Goal: Transaction & Acquisition: Book appointment/travel/reservation

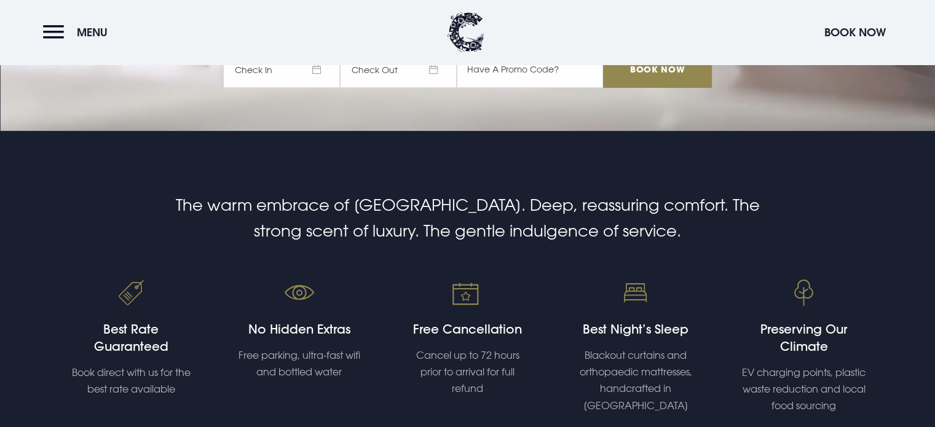
scroll to position [294, 0]
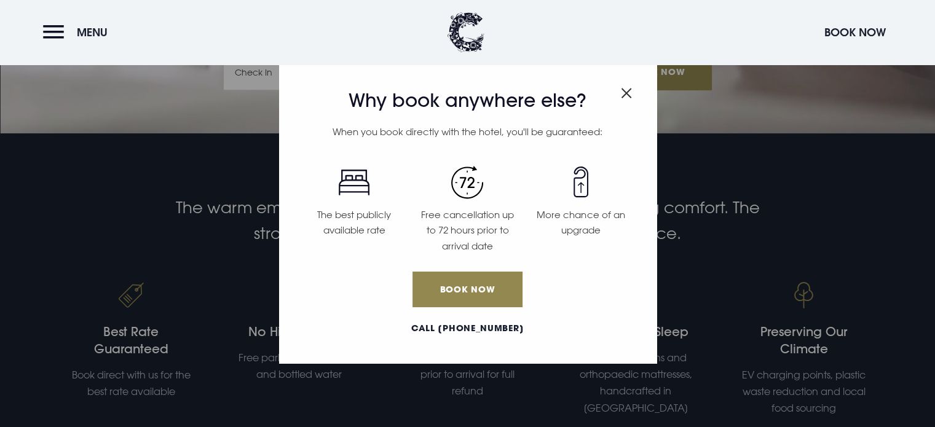
click at [632, 94] on img "Close modal" at bounding box center [626, 93] width 11 height 10
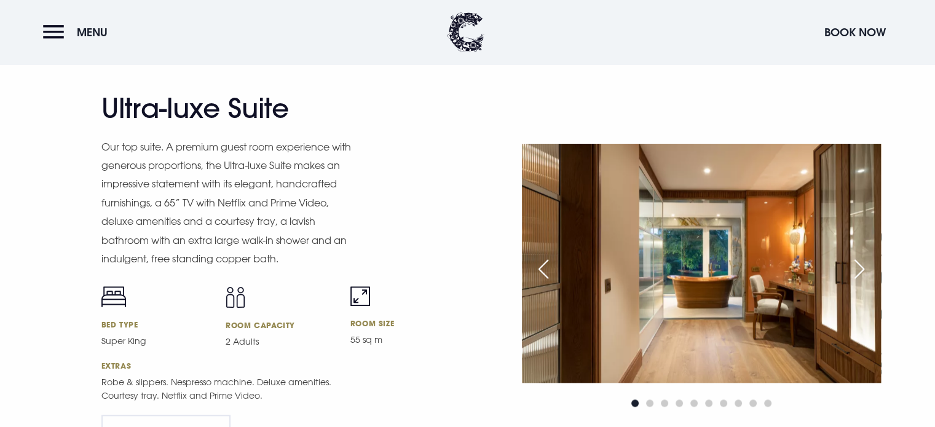
scroll to position [1400, 0]
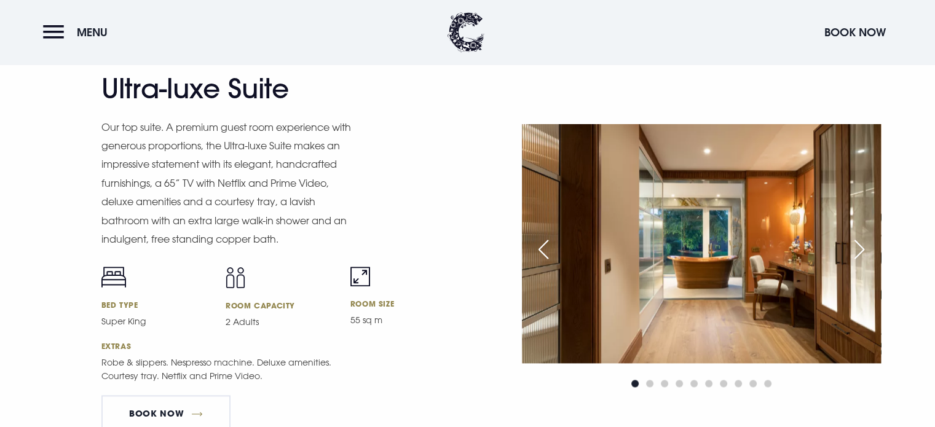
click at [860, 255] on div "Next slide" at bounding box center [859, 249] width 31 height 27
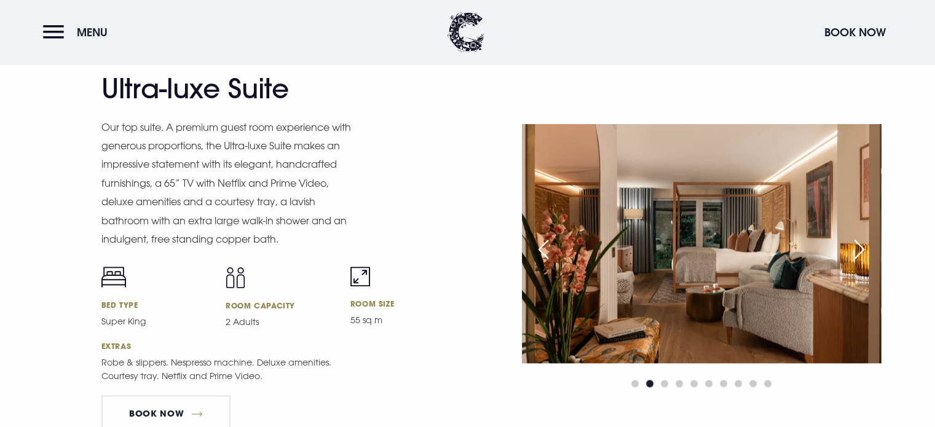
click at [871, 244] on div "Next slide" at bounding box center [859, 249] width 31 height 27
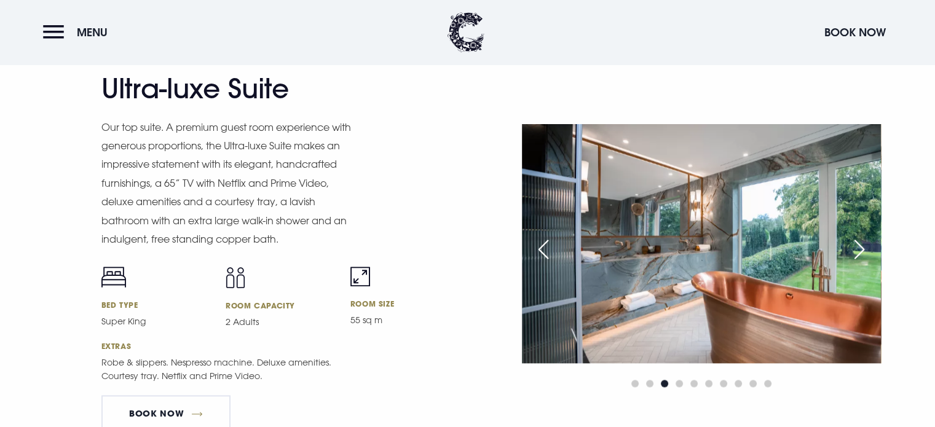
click at [871, 244] on div "Next slide" at bounding box center [859, 249] width 31 height 27
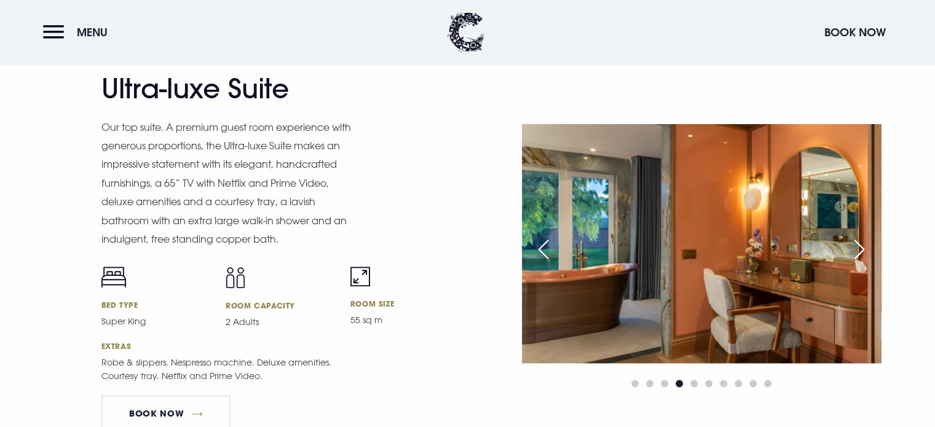
click at [871, 244] on div "Next slide" at bounding box center [859, 249] width 31 height 27
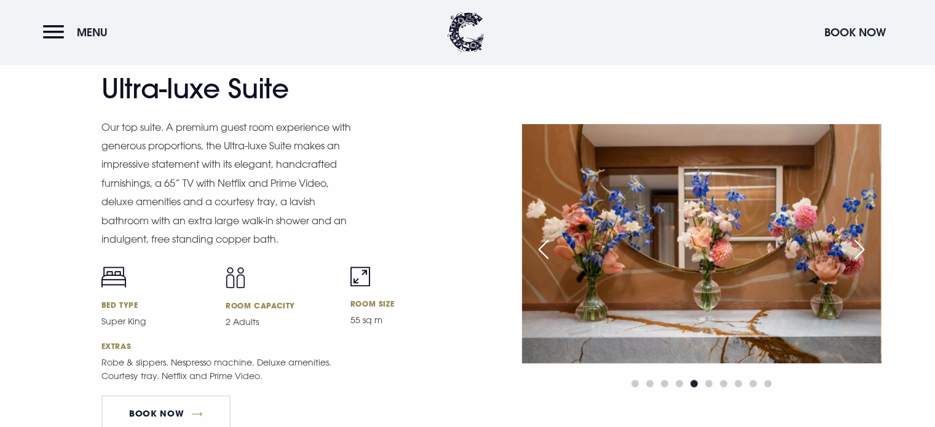
click at [871, 244] on div "Next slide" at bounding box center [859, 249] width 31 height 27
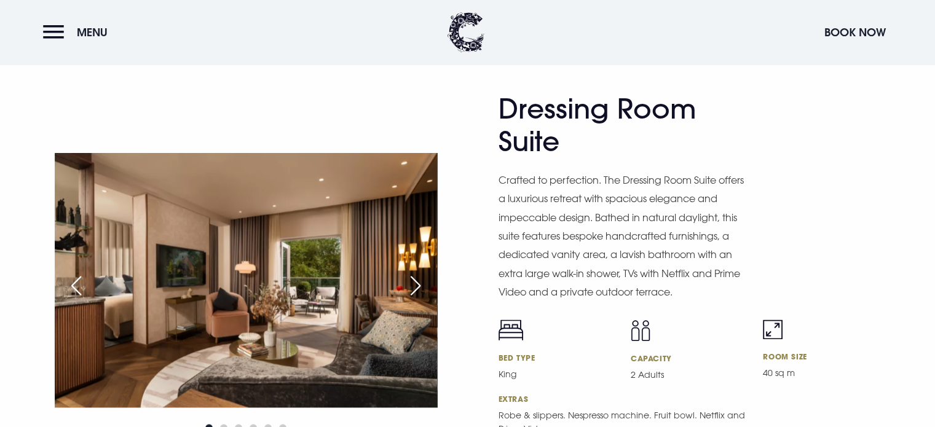
scroll to position [1845, 0]
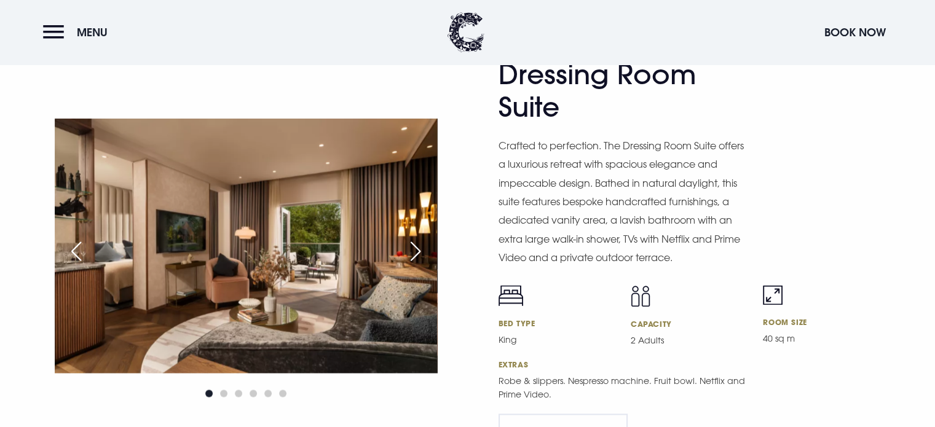
click at [413, 244] on div "Next slide" at bounding box center [415, 251] width 31 height 27
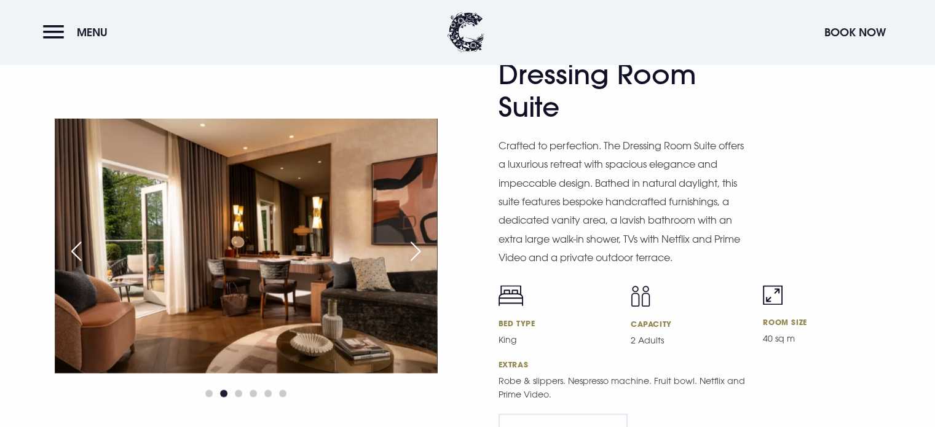
click at [413, 244] on div "Next slide" at bounding box center [415, 251] width 31 height 27
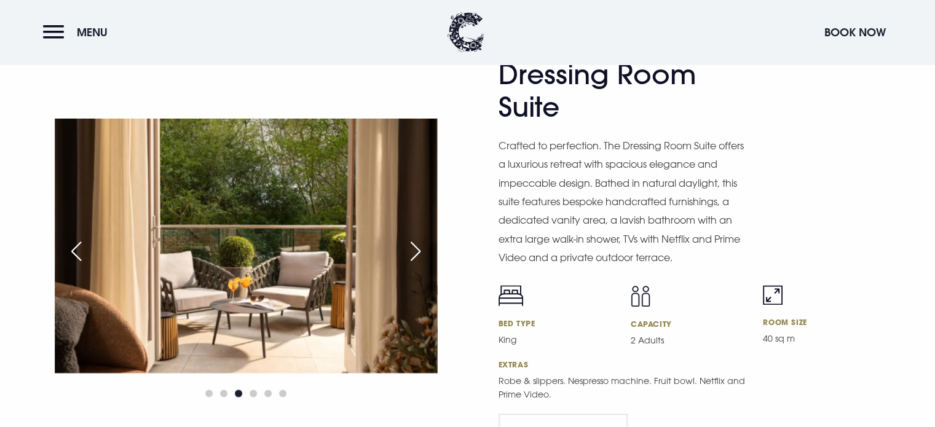
click at [413, 244] on div "Next slide" at bounding box center [415, 251] width 31 height 27
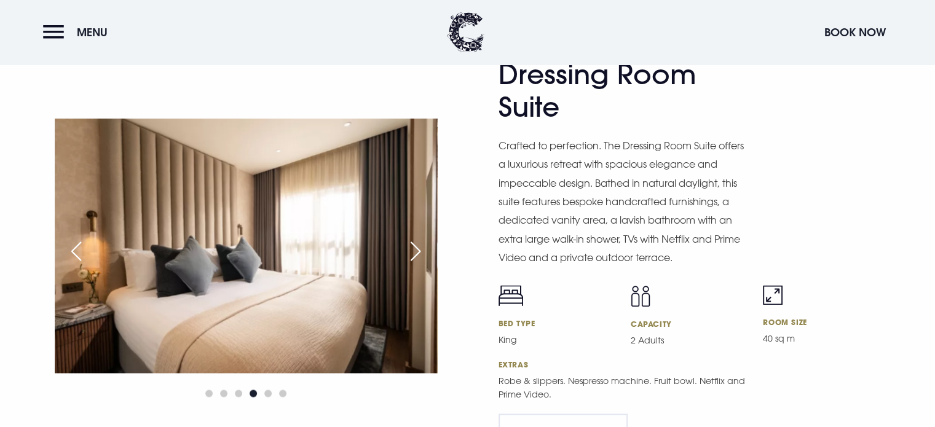
click at [413, 244] on div "Next slide" at bounding box center [415, 251] width 31 height 27
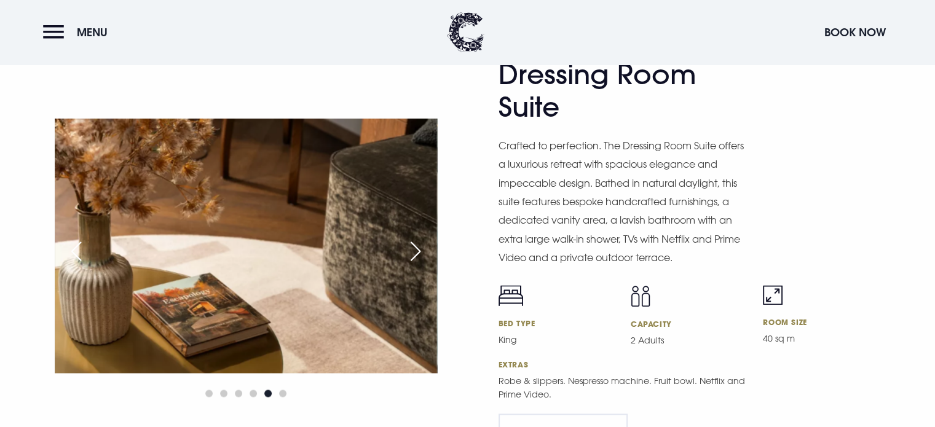
click at [413, 244] on div "Next slide" at bounding box center [415, 251] width 31 height 27
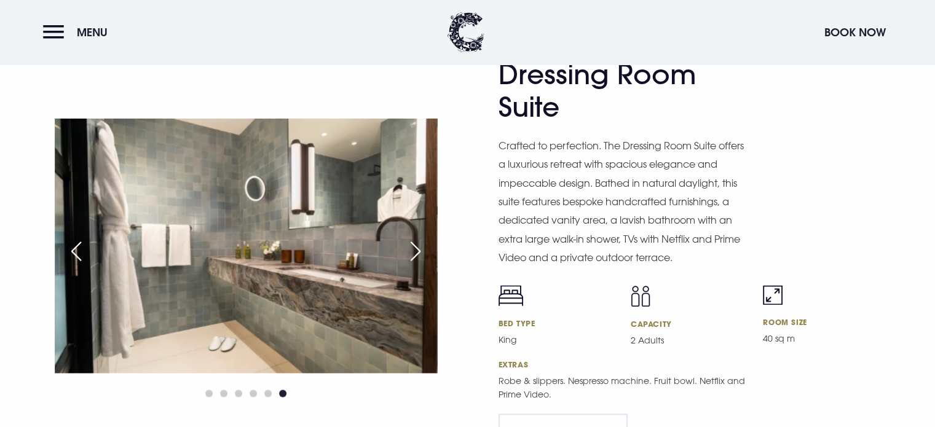
click at [413, 244] on div "Next slide" at bounding box center [415, 251] width 31 height 27
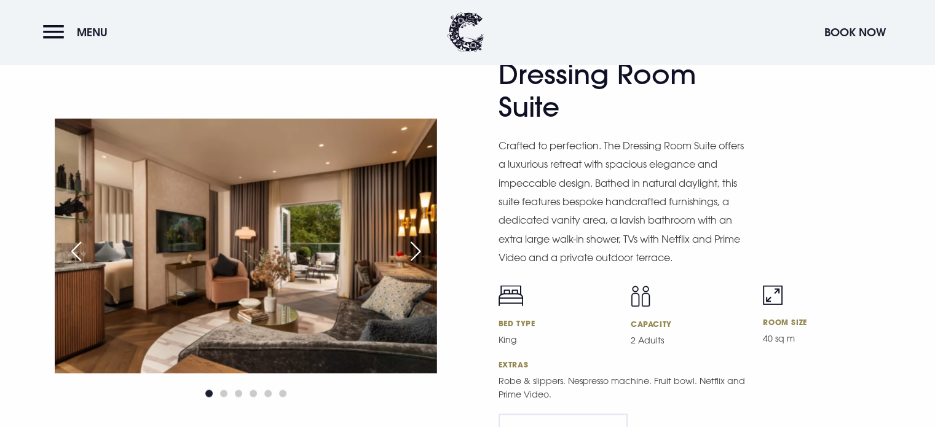
click at [413, 244] on div "Next slide" at bounding box center [415, 251] width 31 height 27
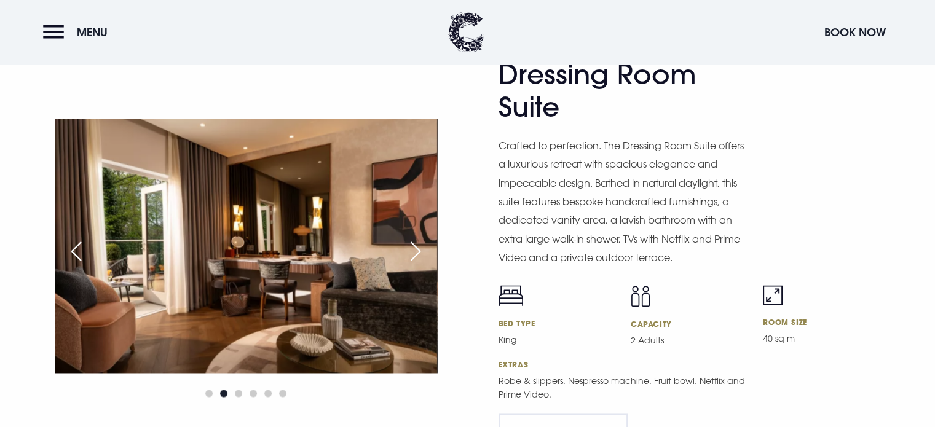
click at [413, 244] on div "Next slide" at bounding box center [415, 251] width 31 height 27
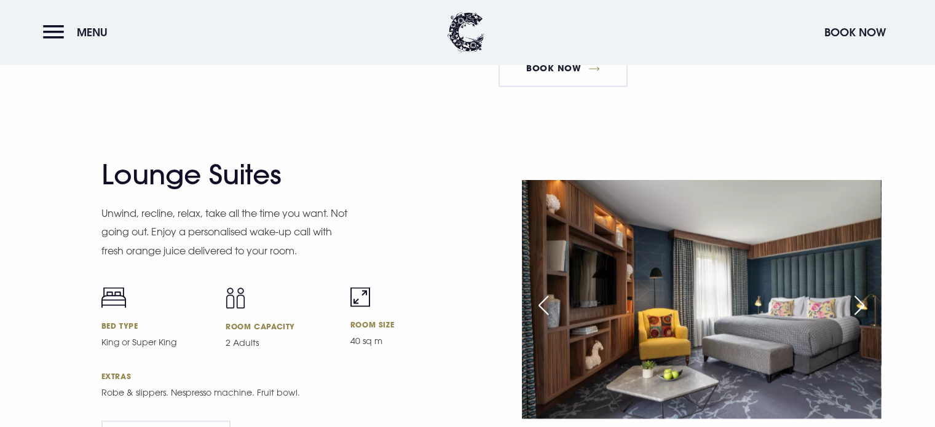
scroll to position [2271, 0]
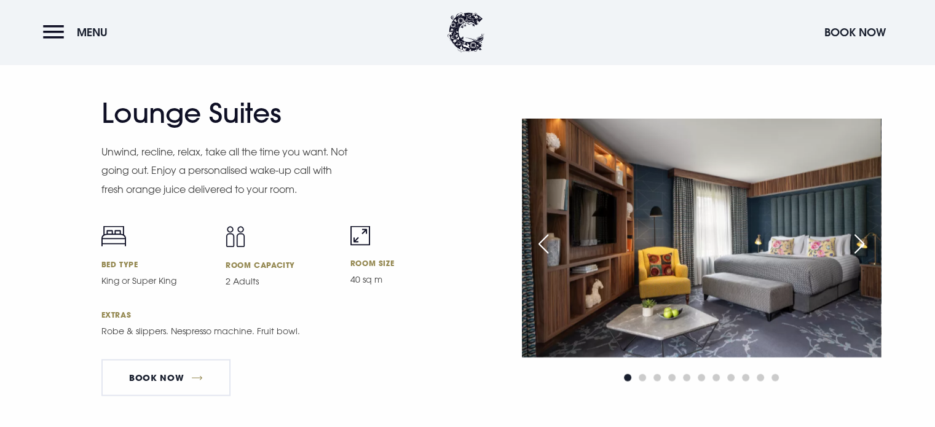
click at [855, 245] on div "Next slide" at bounding box center [859, 243] width 31 height 27
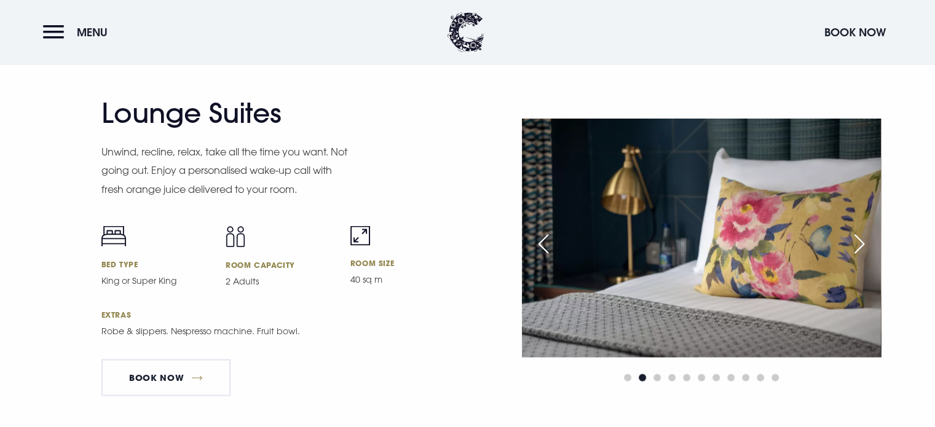
click at [855, 245] on div "Next slide" at bounding box center [859, 243] width 31 height 27
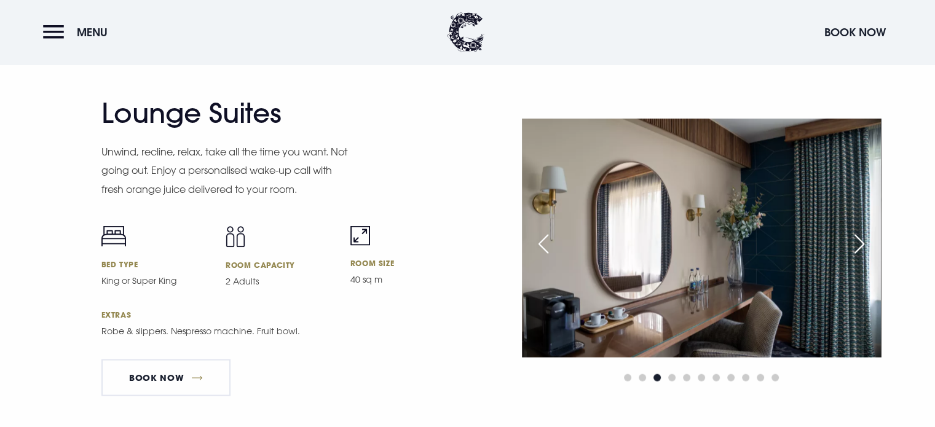
click at [855, 245] on div "Next slide" at bounding box center [859, 243] width 31 height 27
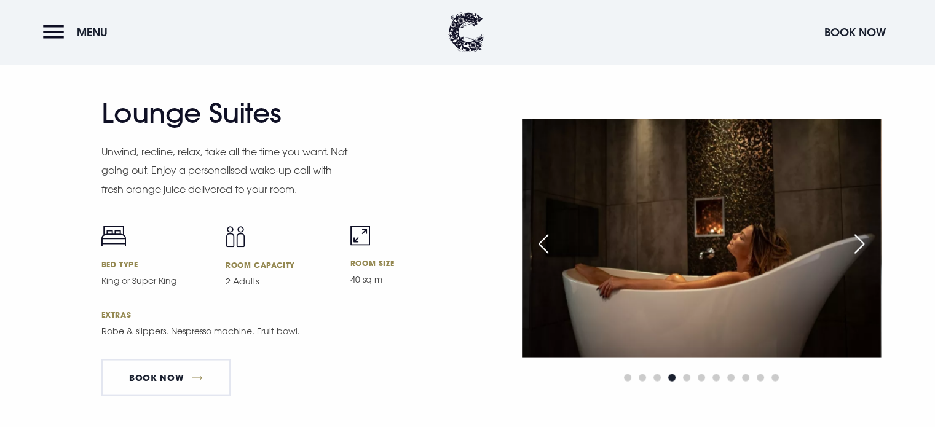
click at [855, 245] on div "Next slide" at bounding box center [859, 243] width 31 height 27
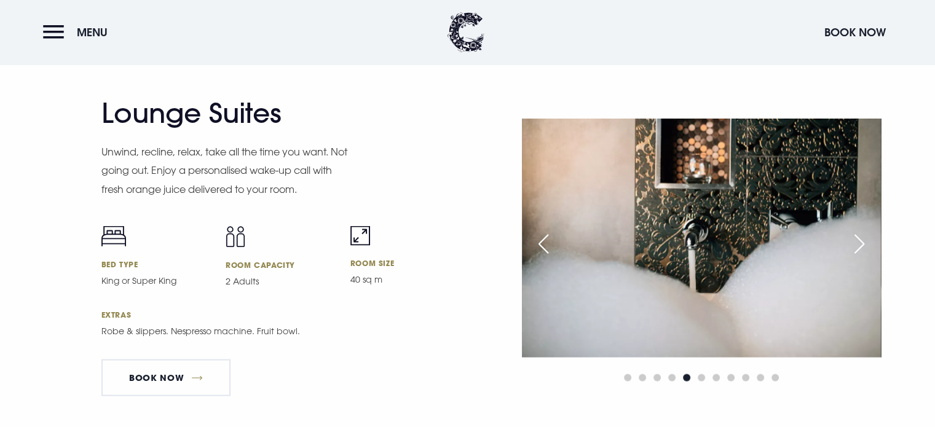
click at [855, 245] on div "Next slide" at bounding box center [859, 243] width 31 height 27
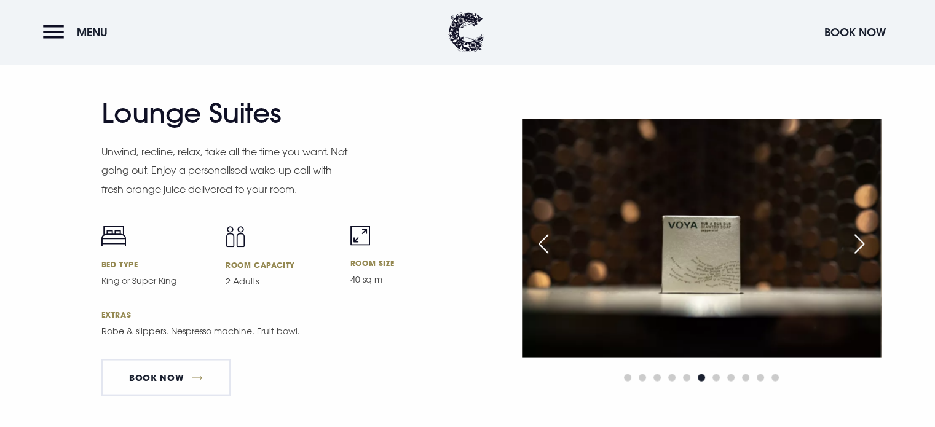
click at [855, 245] on div "Next slide" at bounding box center [859, 243] width 31 height 27
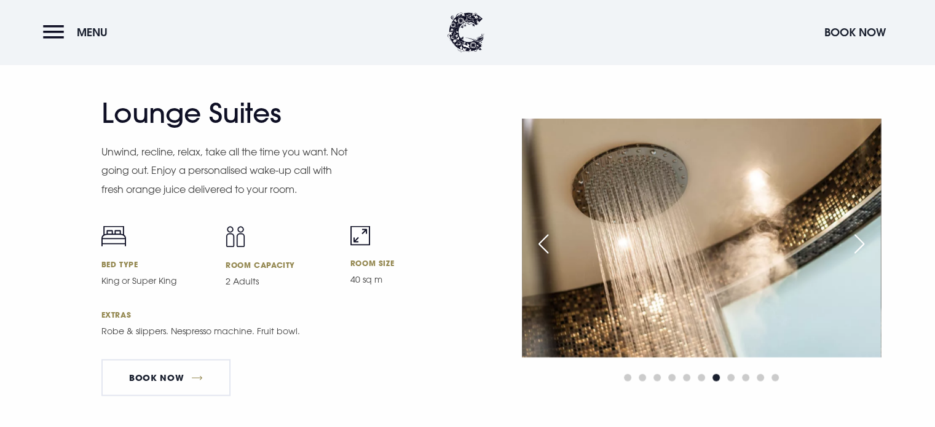
click at [855, 245] on div "Next slide" at bounding box center [859, 243] width 31 height 27
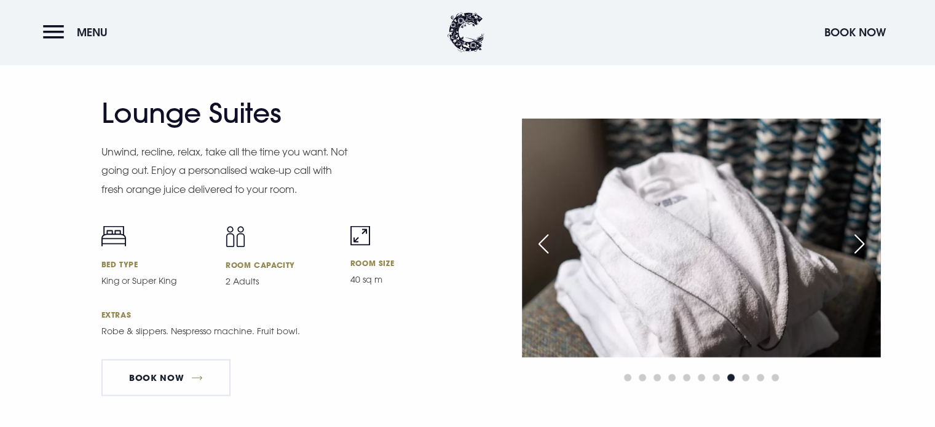
scroll to position [2676, 0]
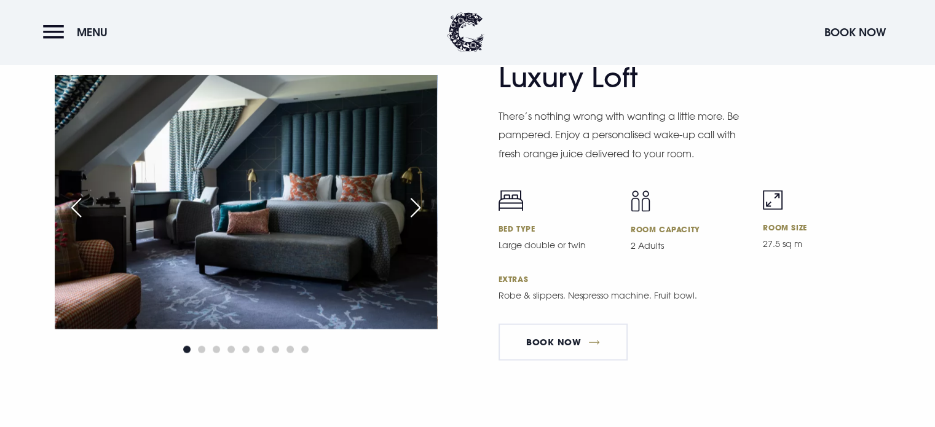
click at [414, 200] on div "Next slide" at bounding box center [415, 207] width 31 height 27
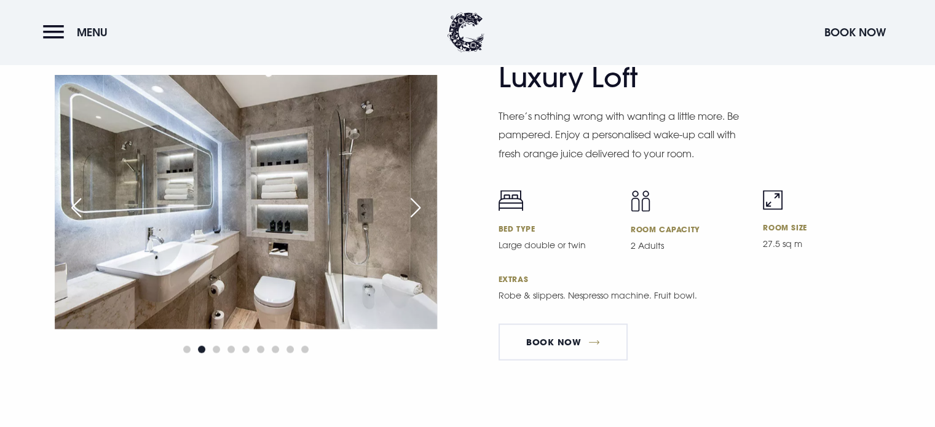
click at [414, 200] on div "Next slide" at bounding box center [415, 207] width 31 height 27
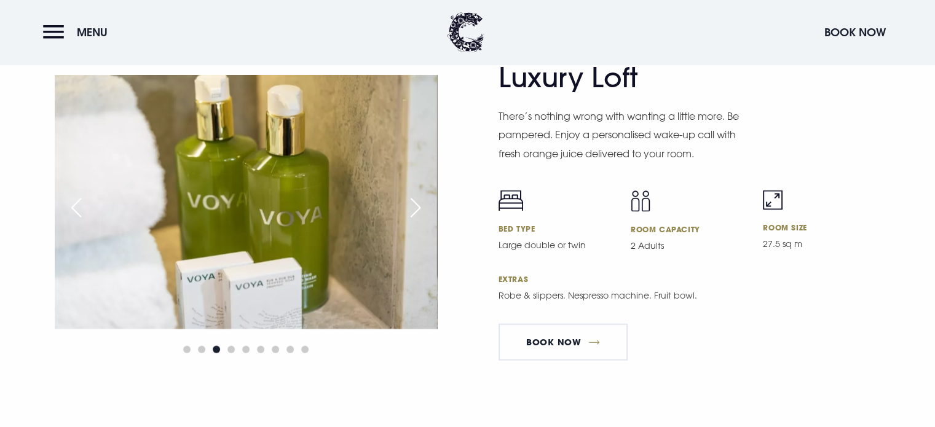
click at [414, 200] on div "Next slide" at bounding box center [415, 207] width 31 height 27
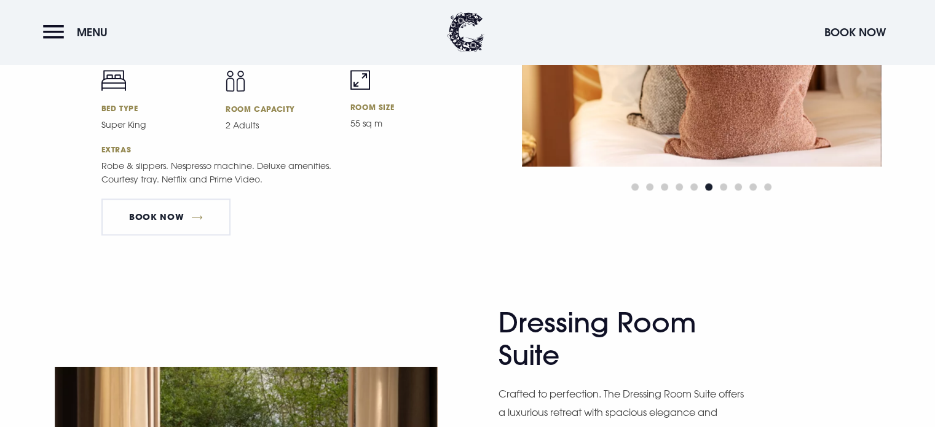
scroll to position [1594, 0]
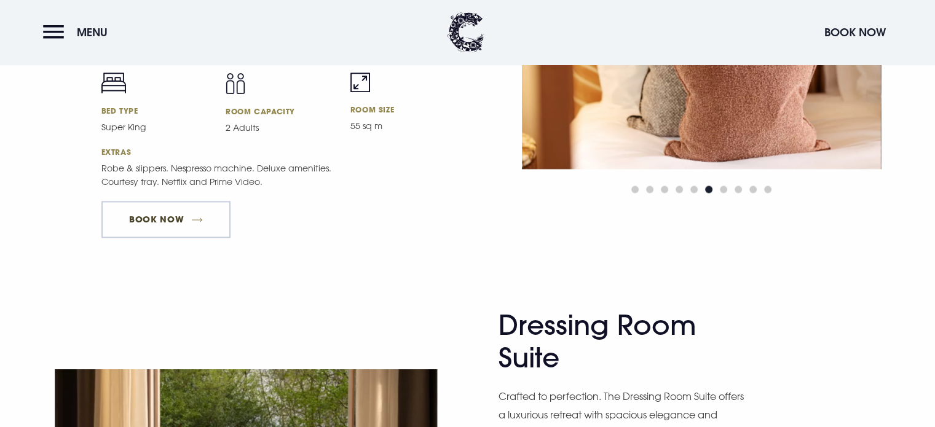
click at [180, 215] on link "Book Now" at bounding box center [165, 219] width 129 height 37
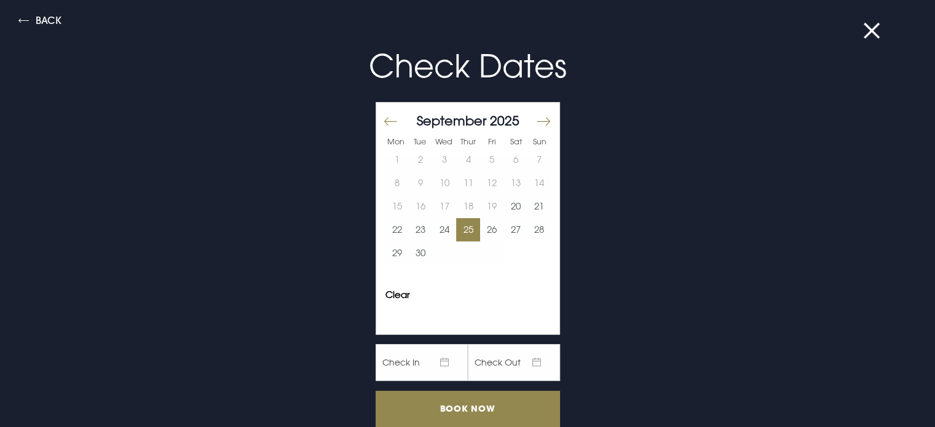
click at [466, 229] on button "25" at bounding box center [468, 229] width 24 height 23
click at [483, 228] on button "26" at bounding box center [492, 229] width 24 height 23
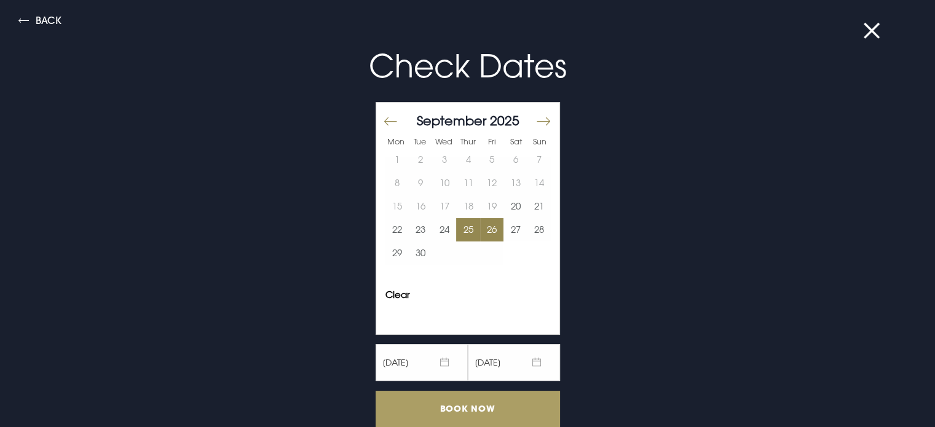
click at [442, 409] on input "Book Now" at bounding box center [468, 409] width 184 height 36
